Goal: Obtain resource: Download file/media

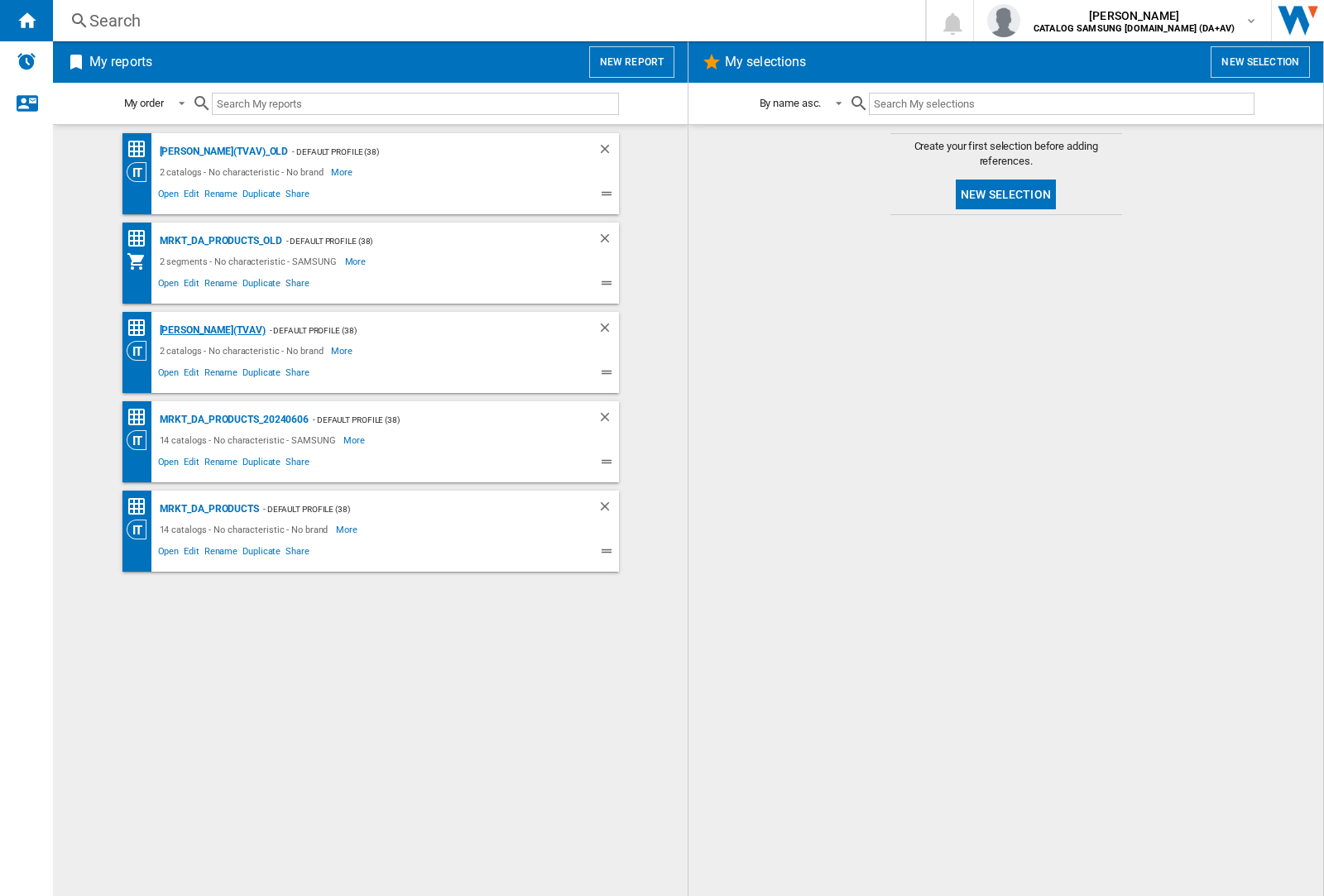
click at [184, 330] on div "[PERSON_NAME](TVAV)" at bounding box center [210, 330] width 110 height 21
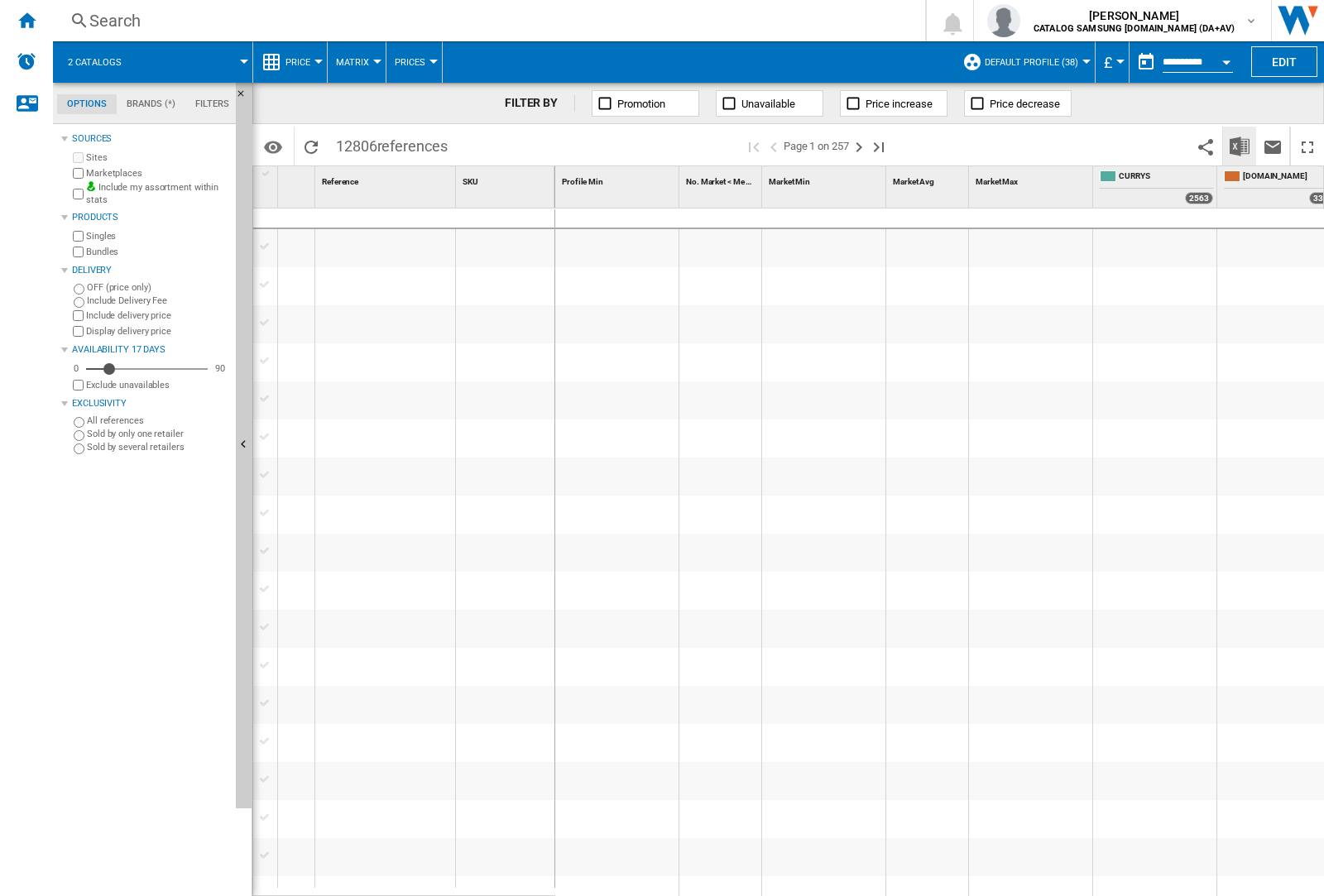
click at [1240, 145] on img "Download in Excel" at bounding box center [1239, 146] width 20 height 20
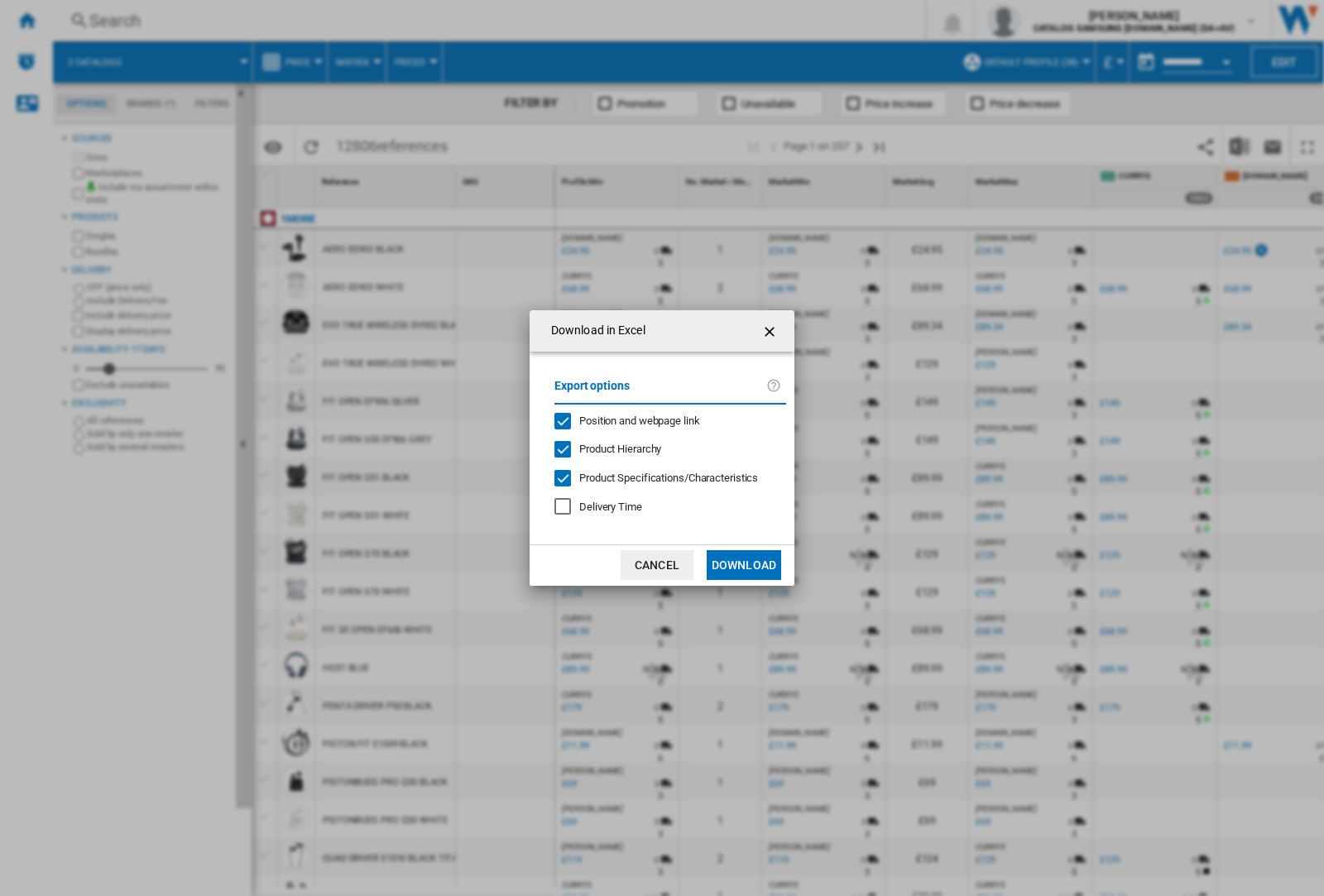
click at [664, 421] on span "Position and webpage link" at bounding box center [639, 421] width 121 height 13
click at [744, 565] on button "Download" at bounding box center [743, 565] width 74 height 30
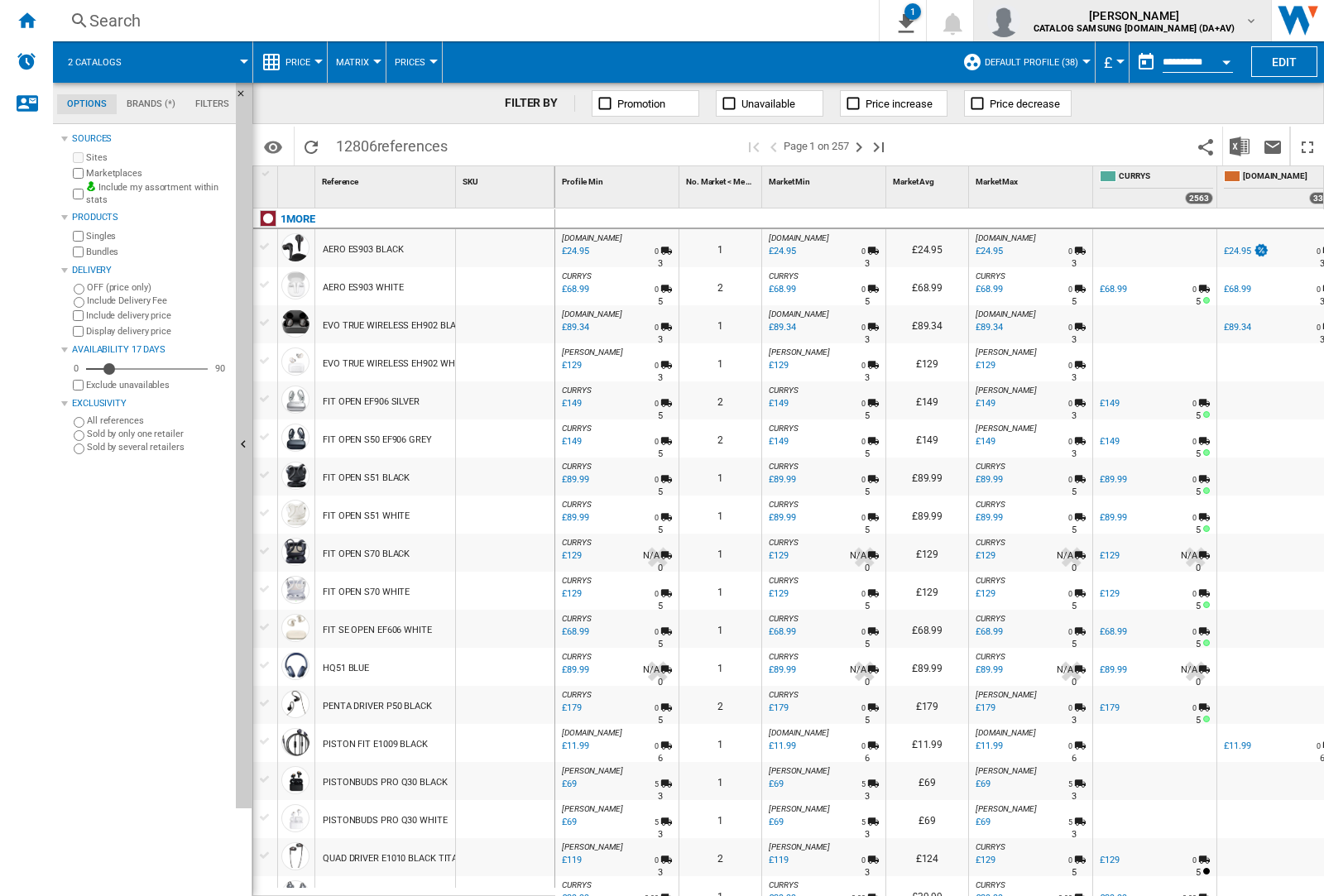
click at [1020, 21] on img "button" at bounding box center [1003, 21] width 33 height 33
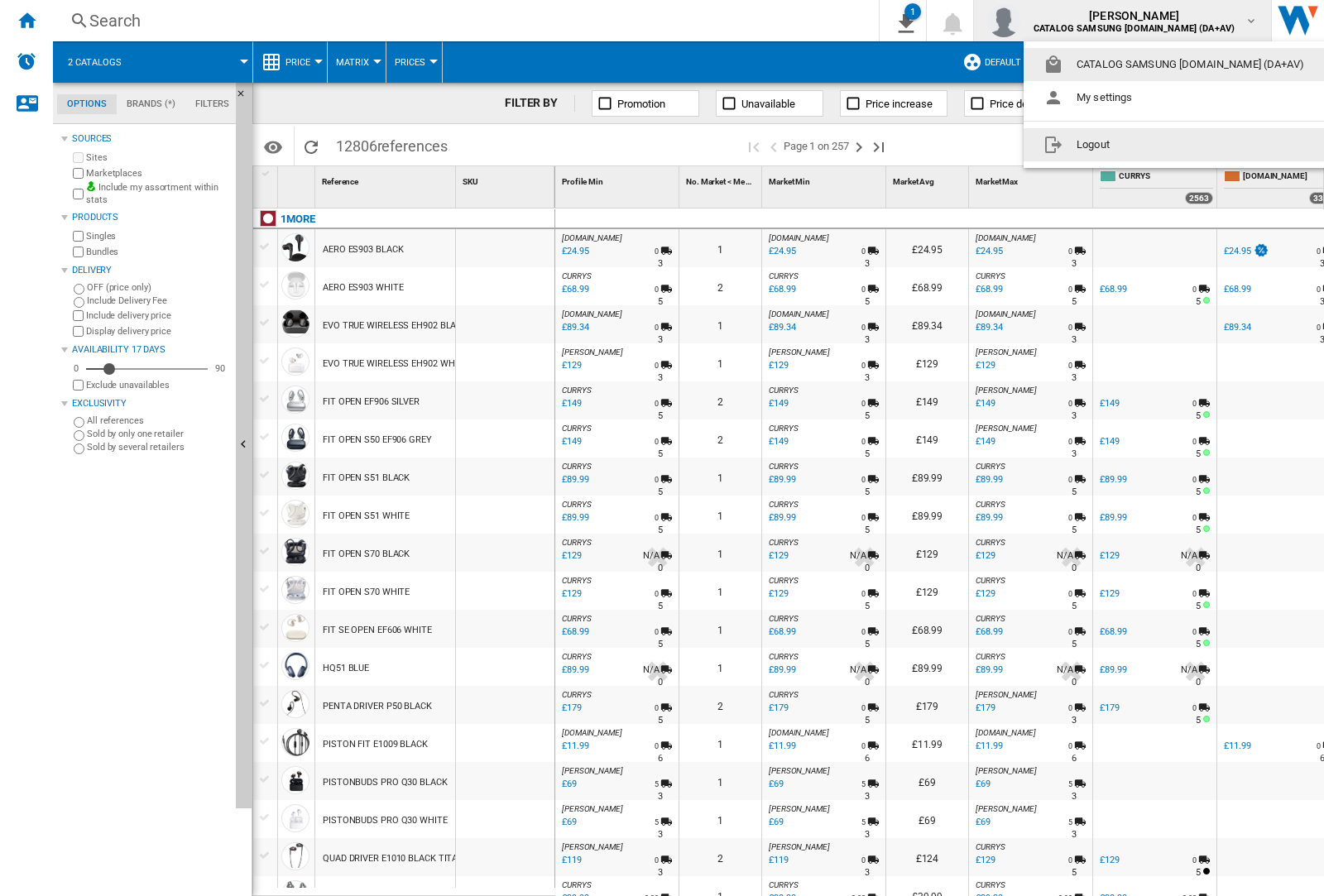
click at [1151, 144] on button "Logout" at bounding box center [1177, 144] width 307 height 33
